Goal: Find contact information: Find contact information

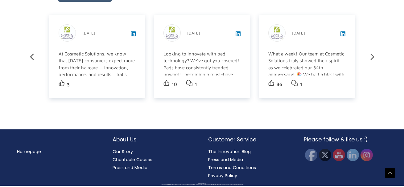
scroll to position [1095, 0]
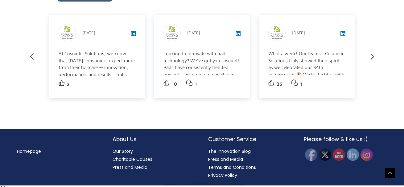
click at [355, 154] on img at bounding box center [352, 155] width 12 height 12
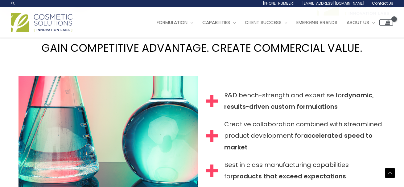
scroll to position [540, 0]
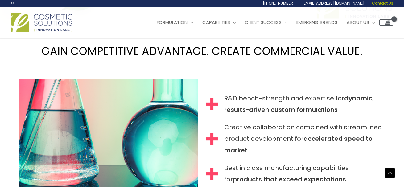
click at [381, 0] on link "Contact Us" at bounding box center [380, 3] width 25 height 7
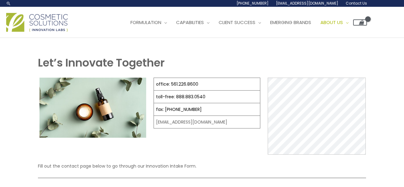
select select
drag, startPoint x: 213, startPoint y: 82, endPoint x: 170, endPoint y: 83, distance: 42.5
click at [170, 83] on td "office: 561.226.8600" at bounding box center [207, 84] width 106 height 13
copy link "561.226.8600"
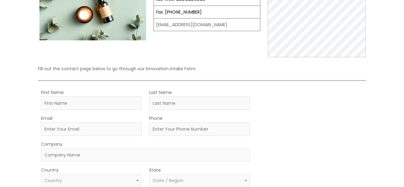
scroll to position [66, 0]
